Goal: Information Seeking & Learning: Learn about a topic

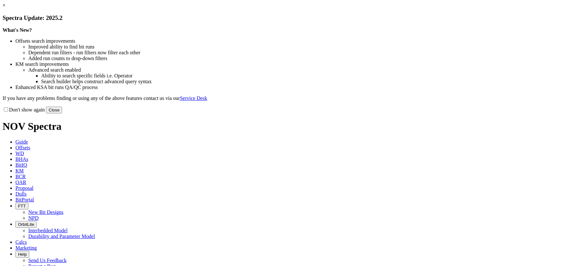
click at [62, 114] on button "Close" at bounding box center [54, 110] width 16 height 7
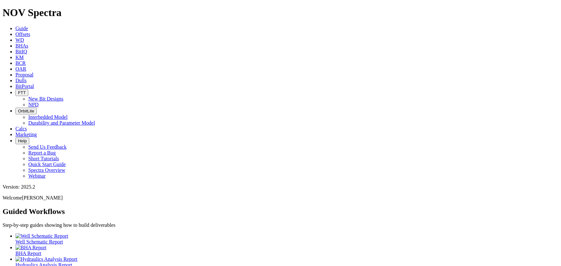
click at [27, 78] on link "Dulls" at bounding box center [20, 80] width 11 height 5
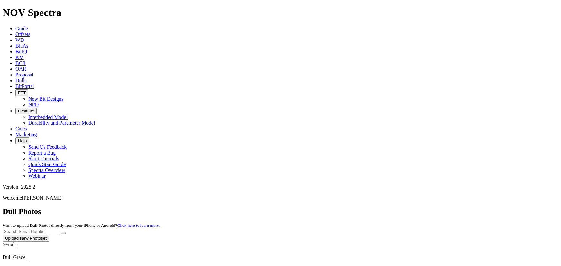
click at [30, 32] on span "Offsets" at bounding box center [22, 34] width 15 height 5
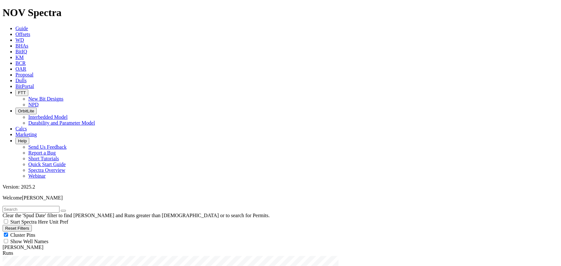
click at [59, 206] on input "text" at bounding box center [31, 209] width 57 height 7
type input "A319591"
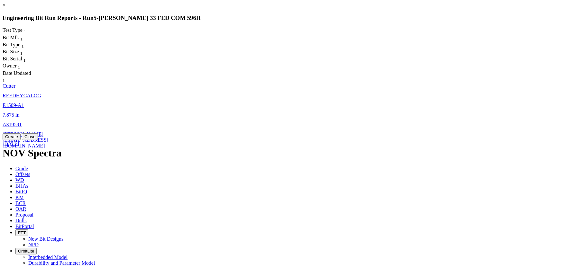
click at [19, 112] on link "7.875 in" at bounding box center [11, 114] width 17 height 5
select select "Cutter"
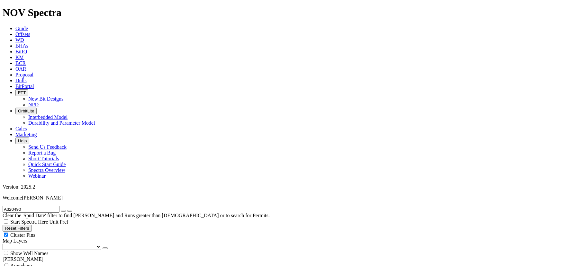
click at [32, 263] on span "Anywhere" at bounding box center [21, 265] width 22 height 5
radio input "true"
radio input "false"
click at [72, 210] on button "submit" at bounding box center [69, 211] width 5 height 2
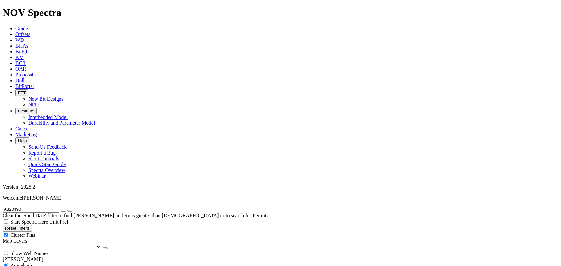
radio input "false"
radio input "true"
